Goal: Check status: Check status

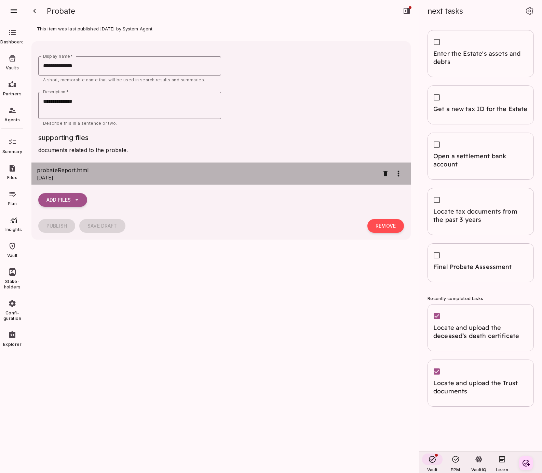
click at [137, 178] on p "[DATE]" at bounding box center [208, 177] width 342 height 7
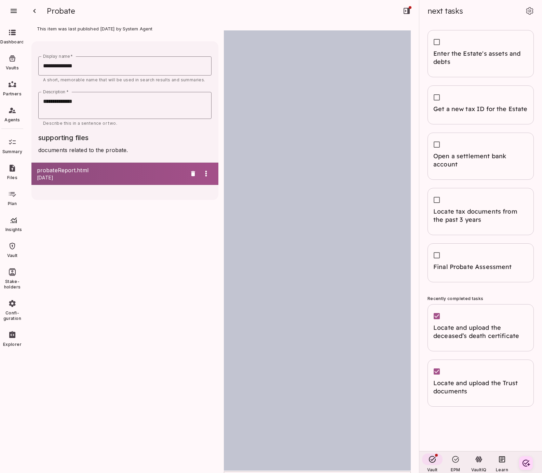
scroll to position [1, 0]
type input "*"
click at [13, 199] on div at bounding box center [12, 194] width 19 height 11
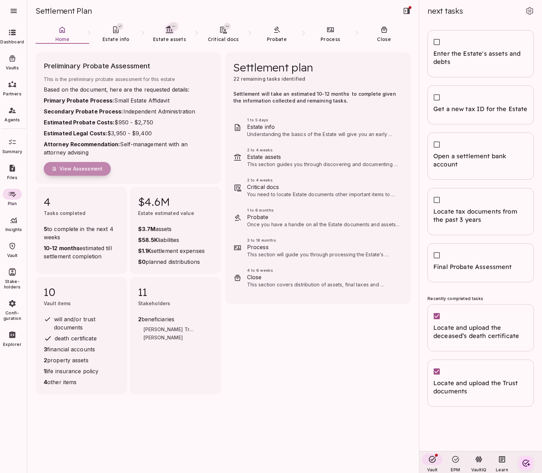
click at [92, 168] on span "View Assessment" at bounding box center [80, 169] width 43 height 6
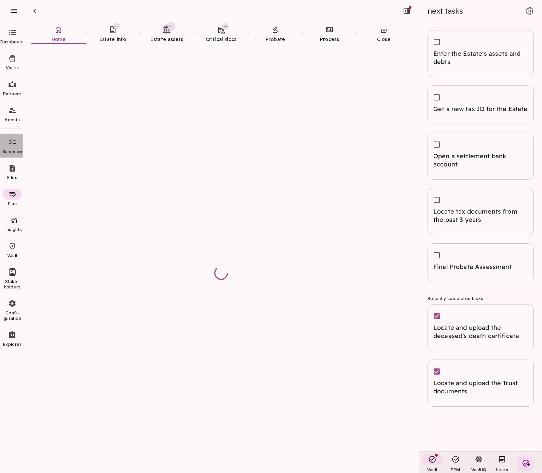
click at [12, 143] on icon at bounding box center [12, 142] width 8 height 8
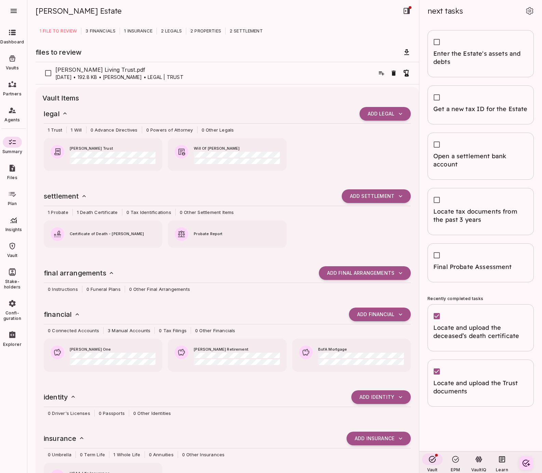
click at [12, 195] on icon at bounding box center [12, 194] width 8 height 8
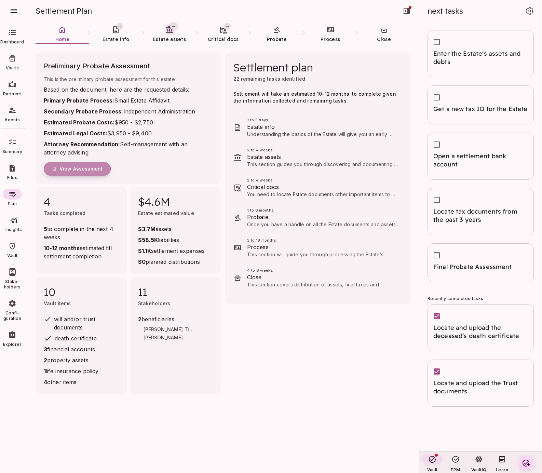
click at [77, 169] on span "View Assessment" at bounding box center [80, 169] width 43 height 6
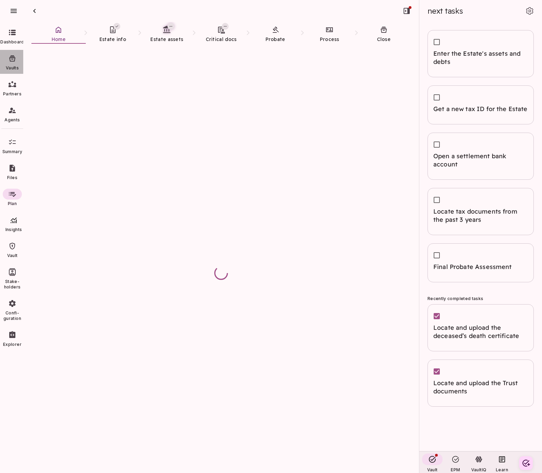
click at [13, 63] on div at bounding box center [12, 58] width 19 height 11
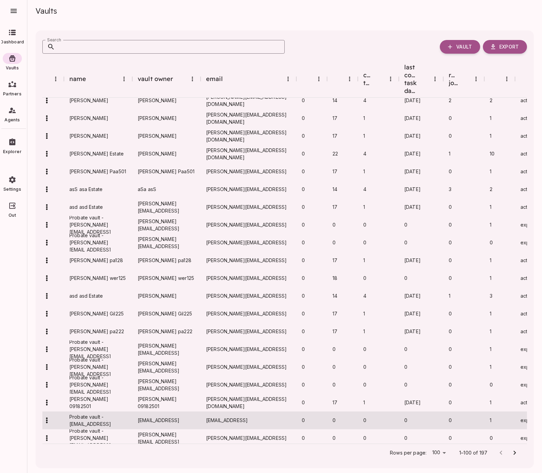
scroll to position [214, 30]
